Goal: Book appointment/travel/reservation

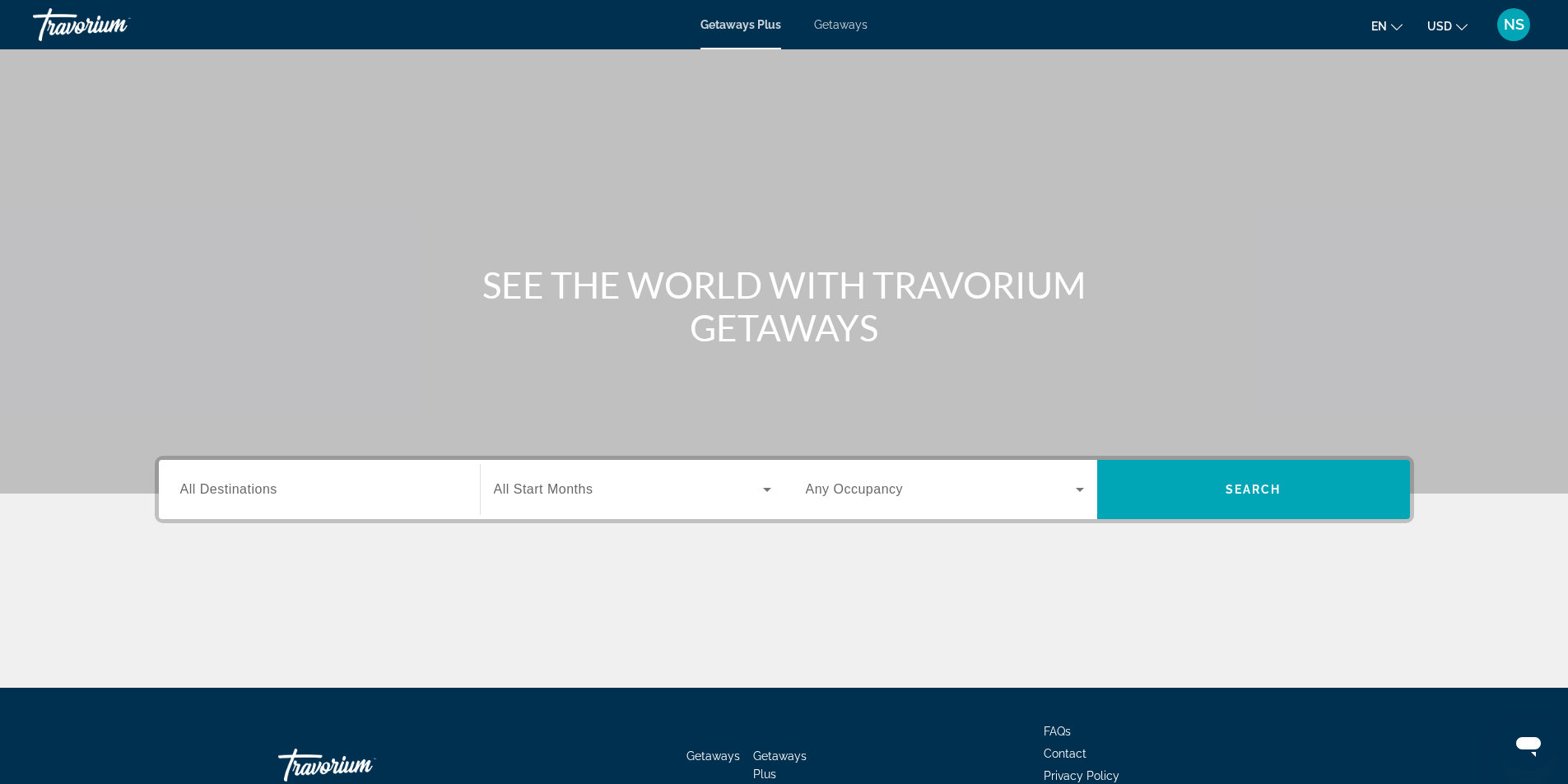
click at [849, 28] on span "Getaways" at bounding box center [840, 24] width 53 height 14
click at [207, 484] on input "Destination All Destinations" at bounding box center [318, 489] width 278 height 19
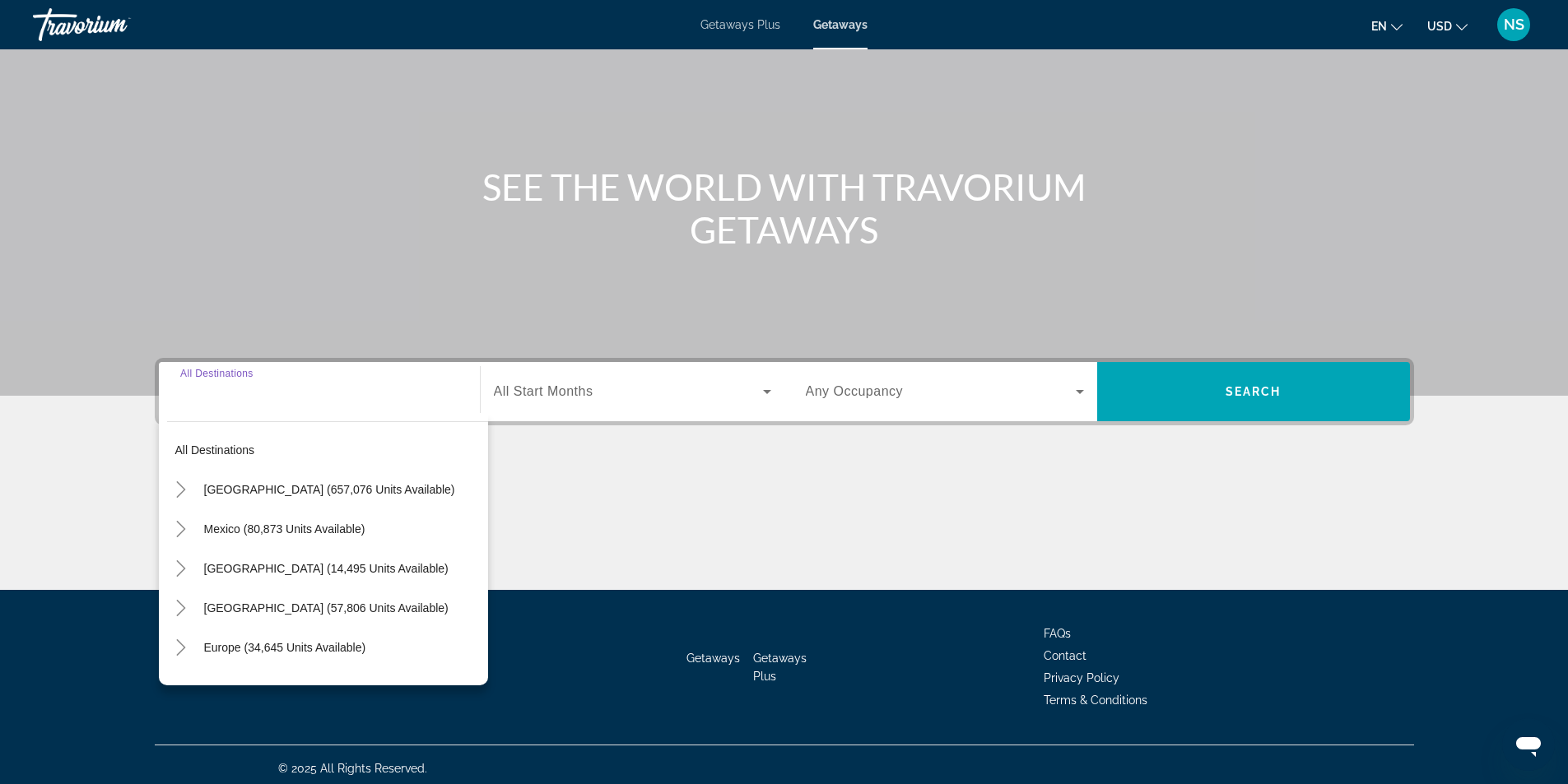
scroll to position [105, 0]
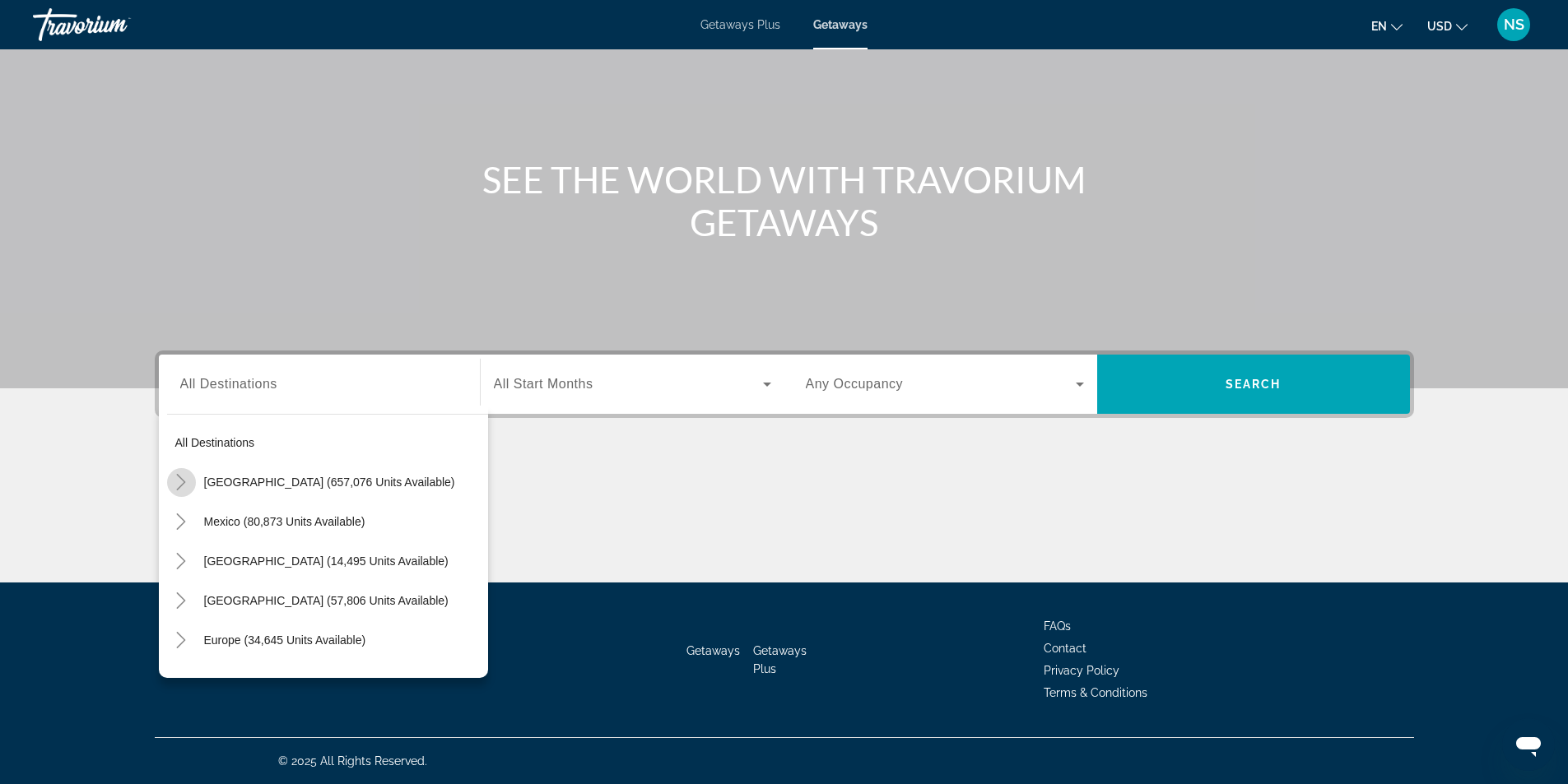
click at [180, 483] on icon "Toggle United States (657,076 units available)" at bounding box center [181, 481] width 16 height 16
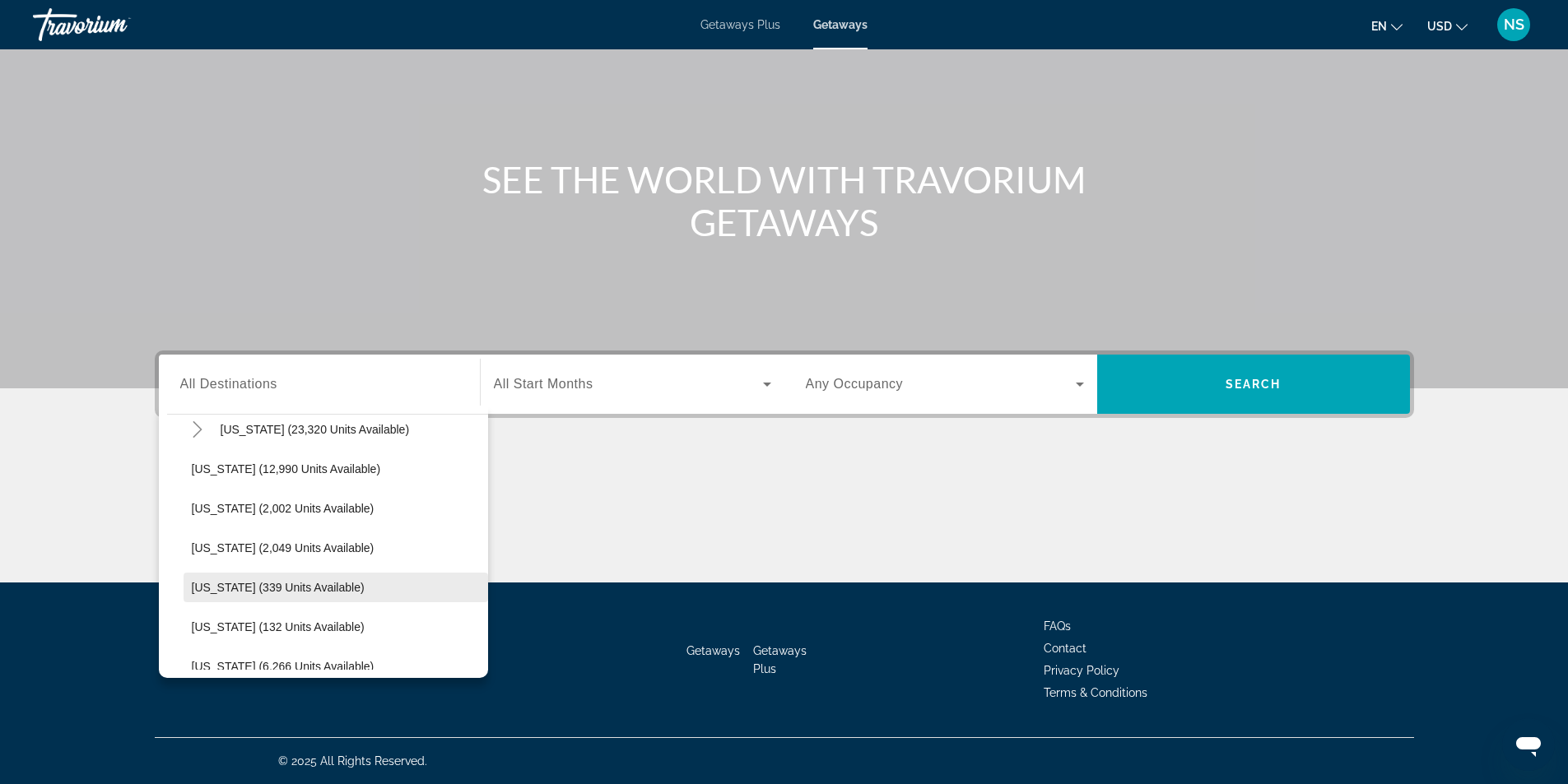
scroll to position [213, 0]
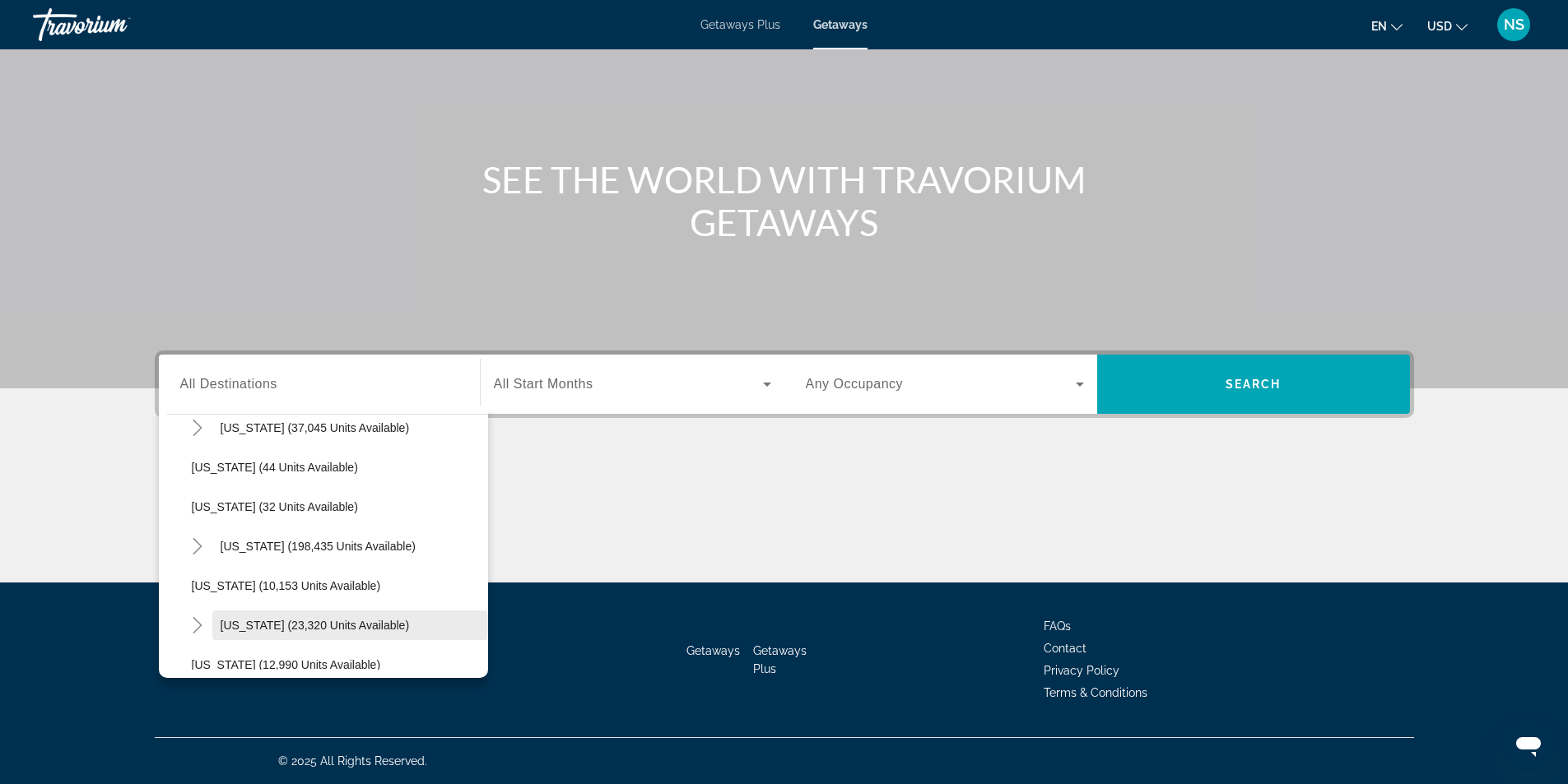
click at [259, 625] on span "[US_STATE] (23,320 units available)" at bounding box center [315, 625] width 189 height 14
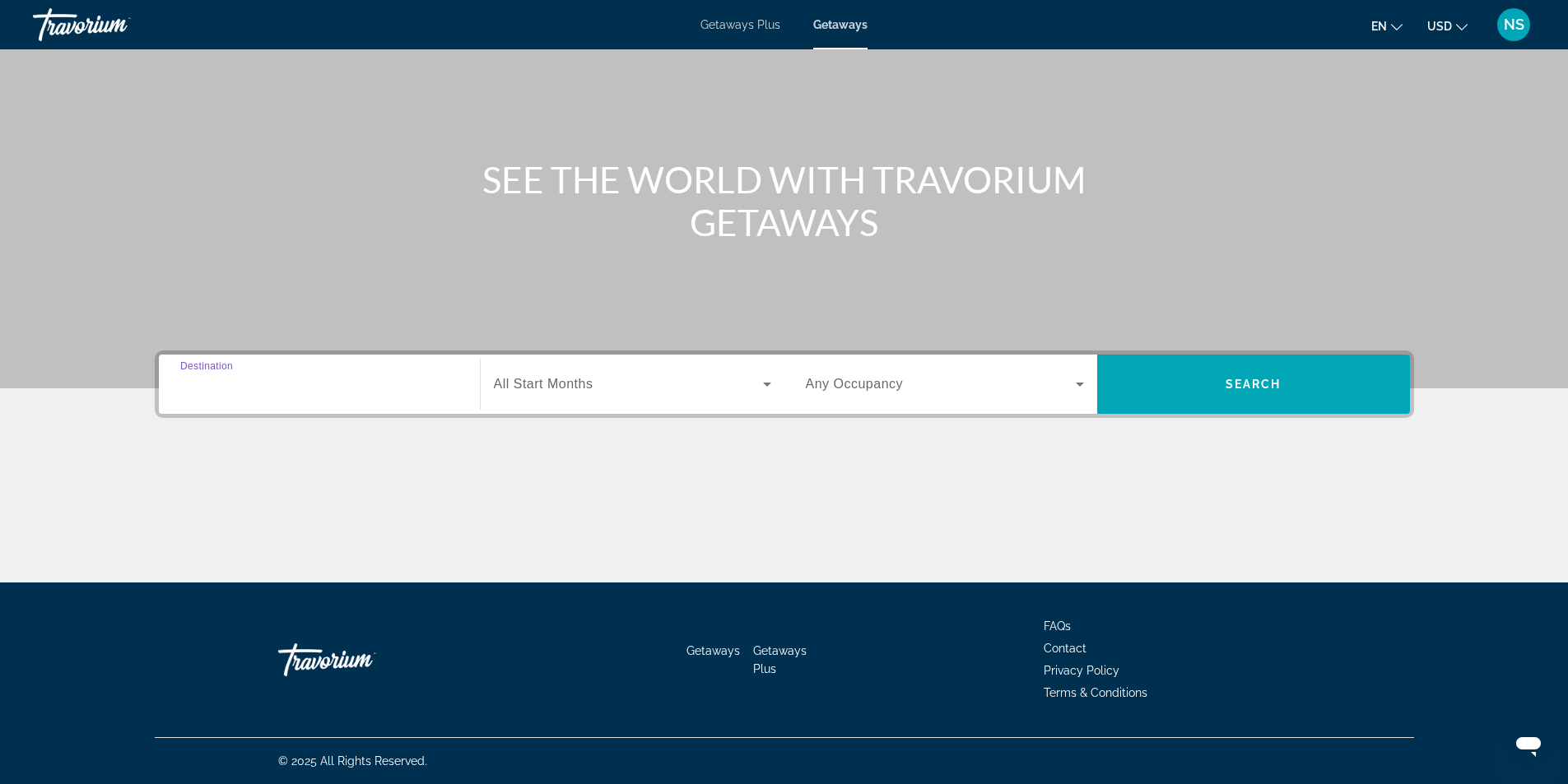
type input "**********"
